Goal: Find specific page/section: Find specific page/section

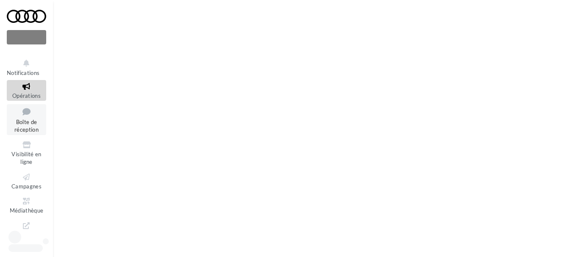
click at [28, 118] on link "Boîte de réception" at bounding box center [26, 119] width 39 height 31
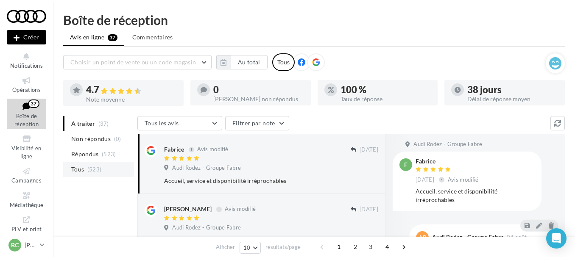
click at [80, 168] on span "Tous" at bounding box center [77, 169] width 13 height 8
